Goal: Task Accomplishment & Management: Use online tool/utility

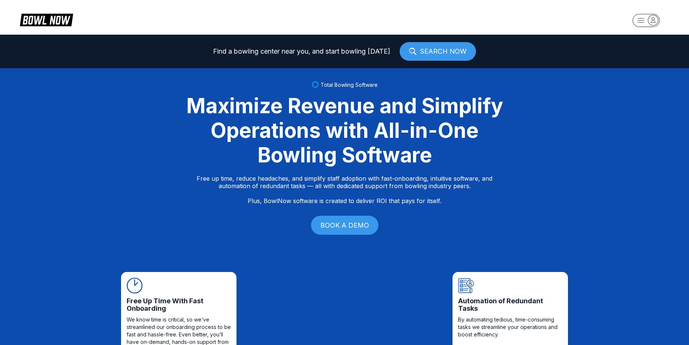
click at [639, 16] on rect "button" at bounding box center [645, 20] width 27 height 13
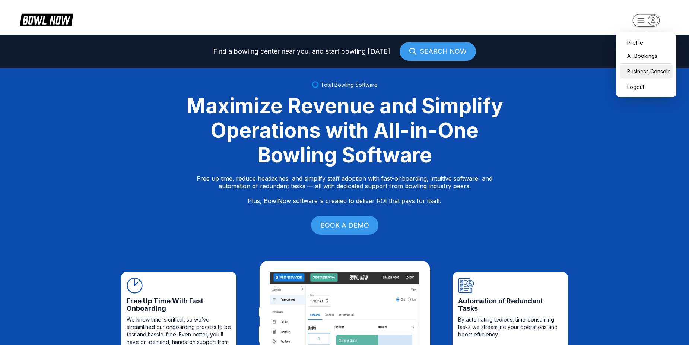
click at [641, 71] on div "Business Console" at bounding box center [646, 71] width 53 height 13
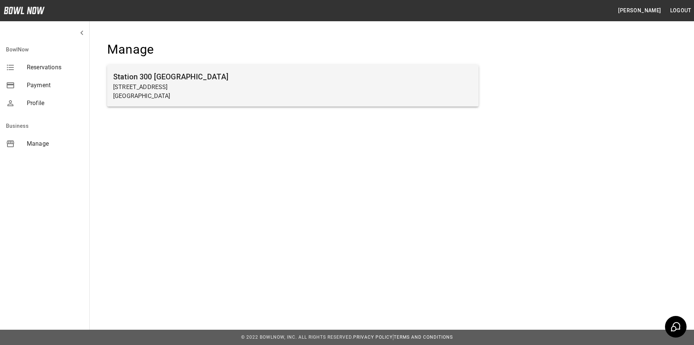
click at [373, 88] on p "[STREET_ADDRESS]" at bounding box center [293, 87] width 360 height 9
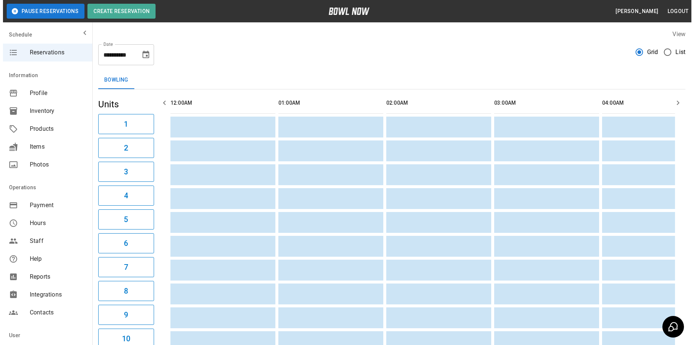
scroll to position [0, 1996]
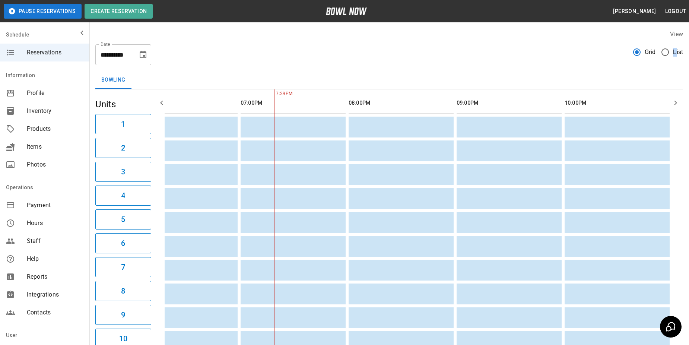
click at [674, 54] on span "List" at bounding box center [678, 52] width 10 height 9
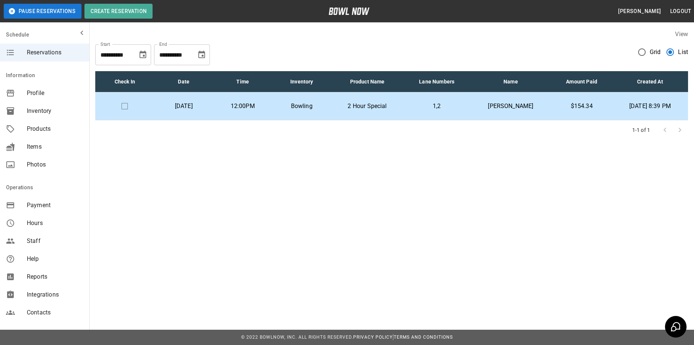
click at [373, 107] on p "2 Hour Special" at bounding box center [367, 106] width 60 height 9
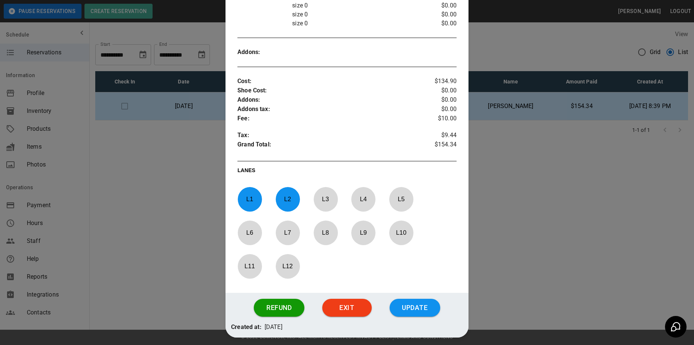
scroll to position [322, 0]
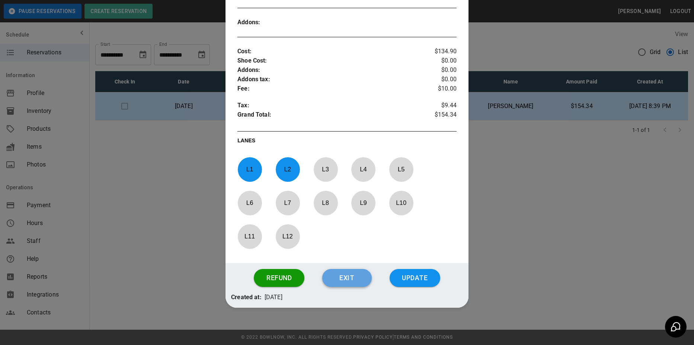
click at [348, 275] on button "Exit" at bounding box center [347, 278] width 50 height 18
